Goal: Information Seeking & Learning: Understand process/instructions

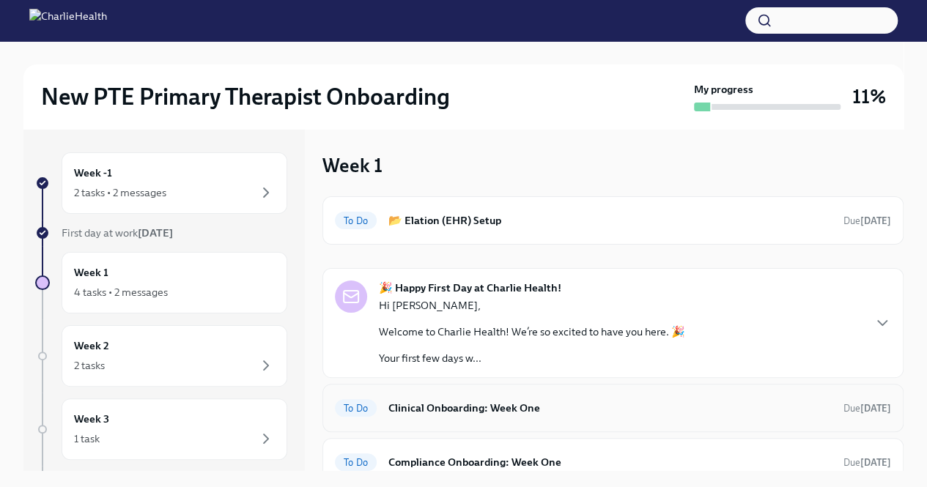
click at [440, 405] on h6 "Clinical Onboarding: Week One" at bounding box center [609, 408] width 443 height 16
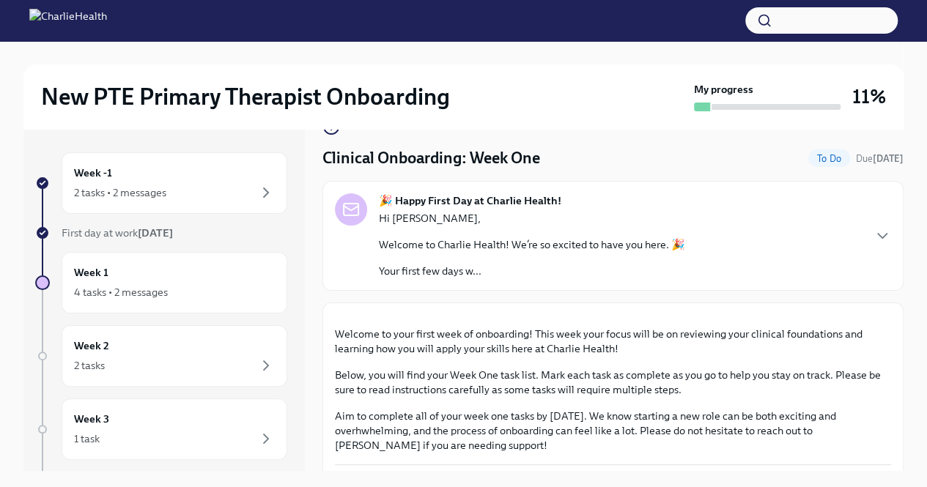
scroll to position [13, 0]
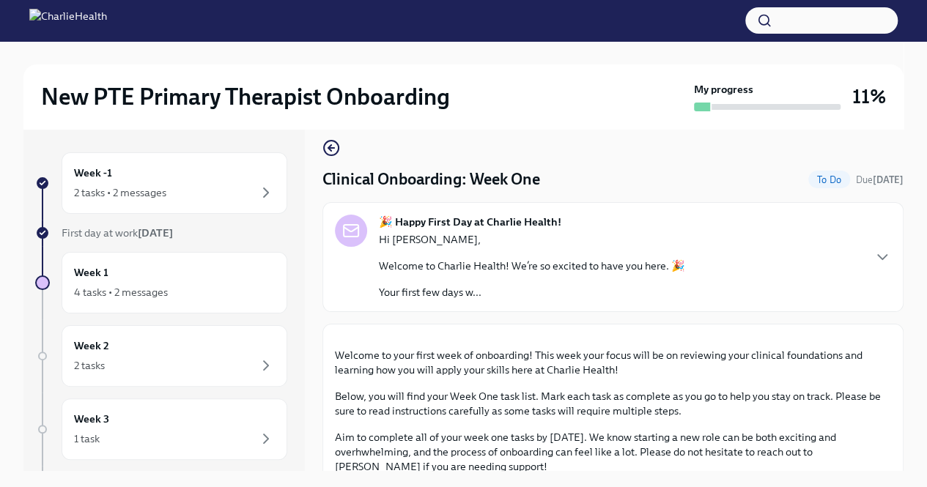
click at [484, 291] on p "Your first few days w..." at bounding box center [532, 292] width 306 height 15
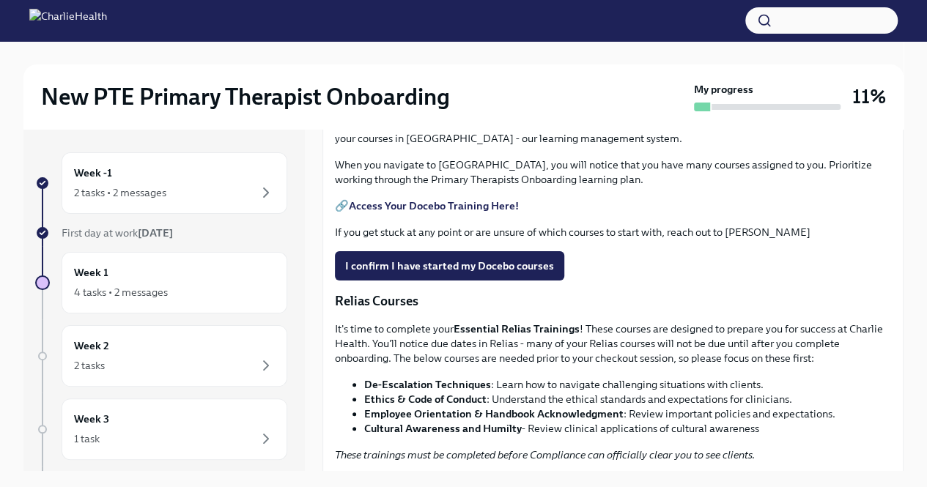
scroll to position [1415, 0]
click at [198, 285] on div "4 tasks • 2 messages" at bounding box center [174, 293] width 201 height 18
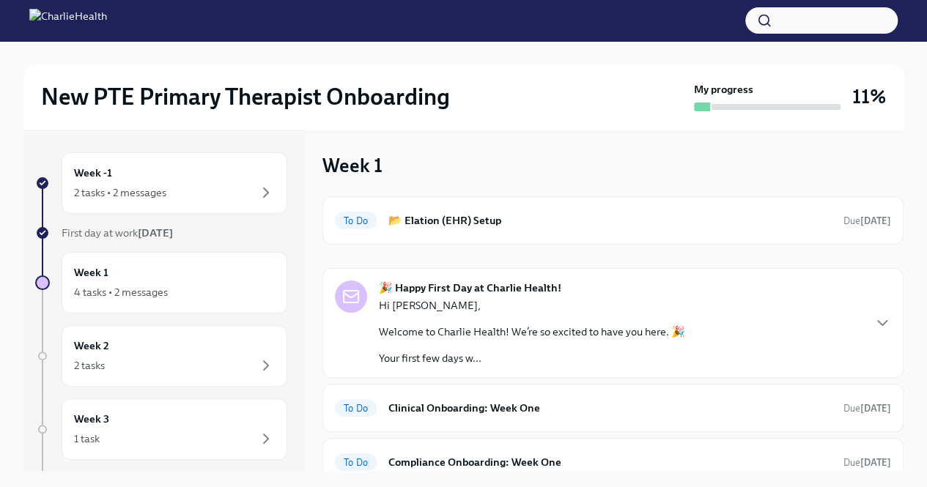
scroll to position [104, 0]
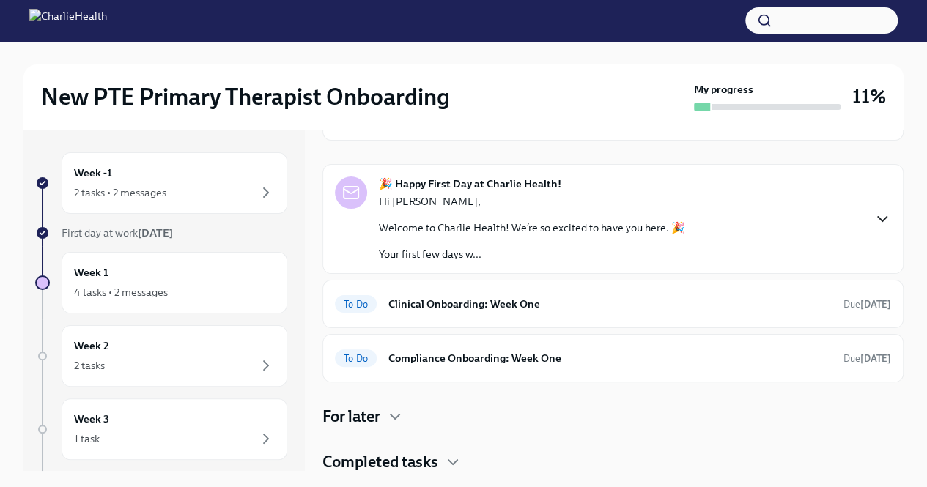
click at [879, 213] on icon "button" at bounding box center [883, 219] width 18 height 18
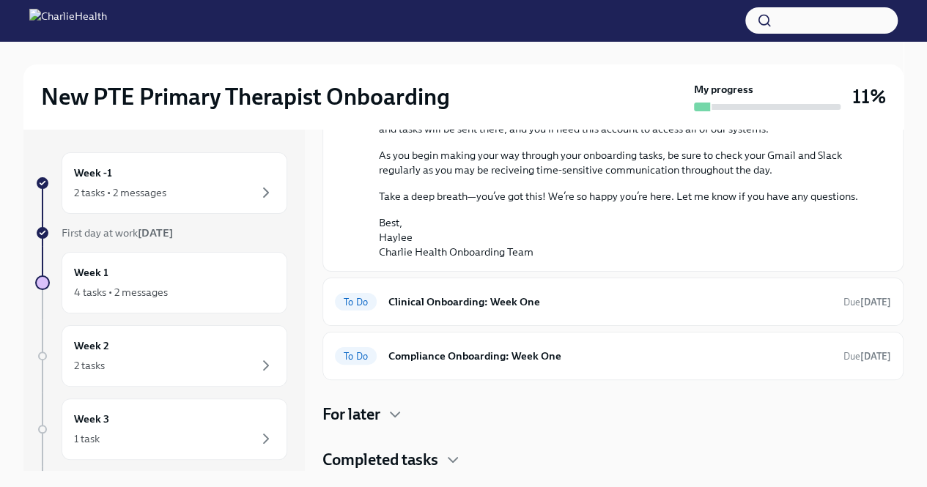
scroll to position [1061, 0]
click at [579, 305] on h6 "Clinical Onboarding: Week One" at bounding box center [609, 302] width 443 height 16
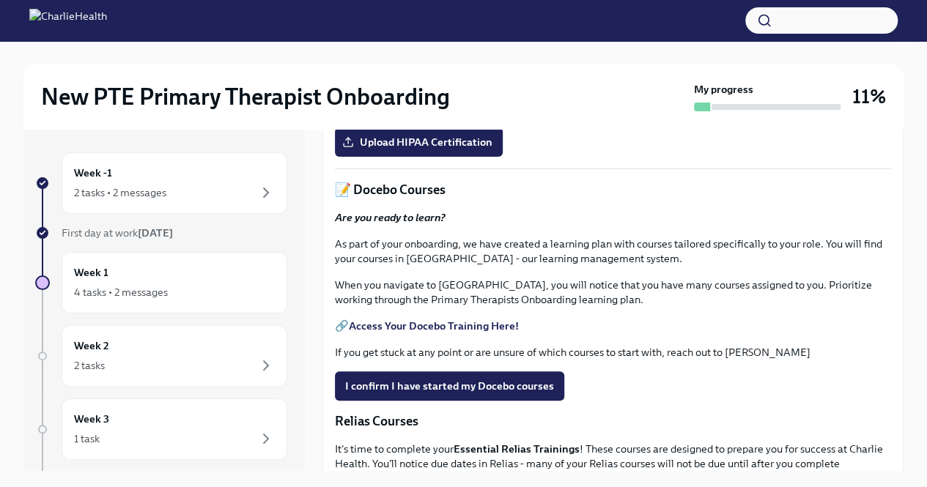
scroll to position [517, 0]
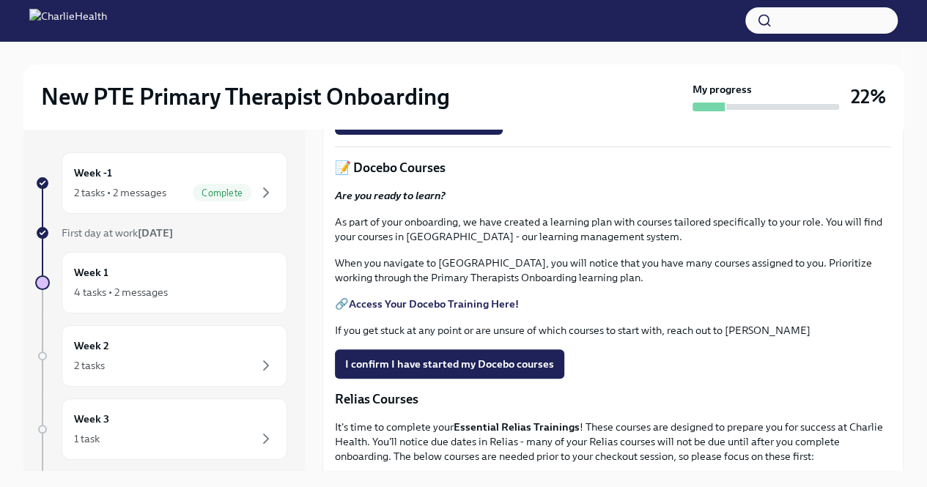
click at [402, 93] on link "HIPAA for Covered Entities" at bounding box center [414, 86] width 131 height 13
